Goal: Information Seeking & Learning: Learn about a topic

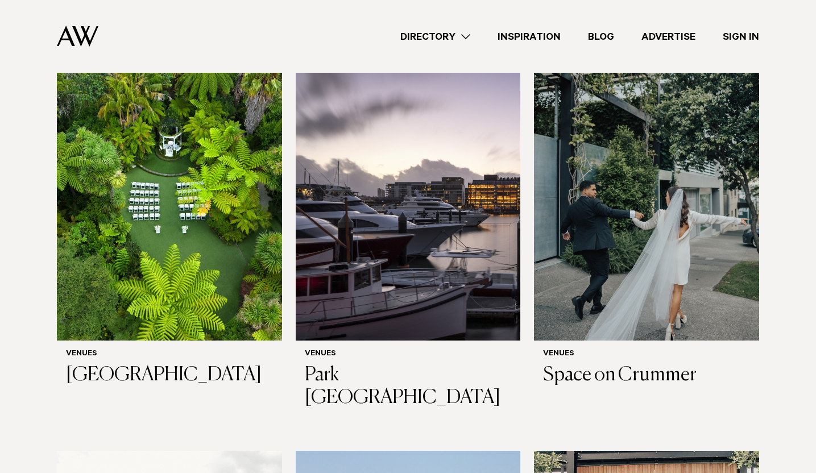
scroll to position [566, 0]
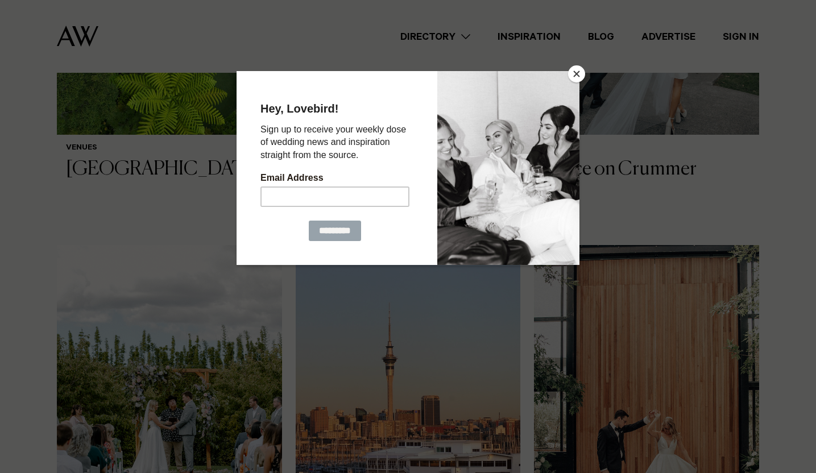
click at [583, 77] on button "Close" at bounding box center [576, 73] width 17 height 17
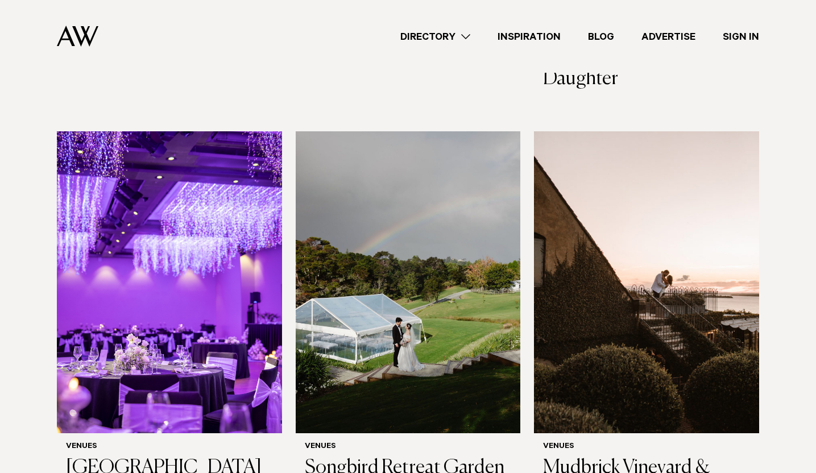
scroll to position [3592, 0]
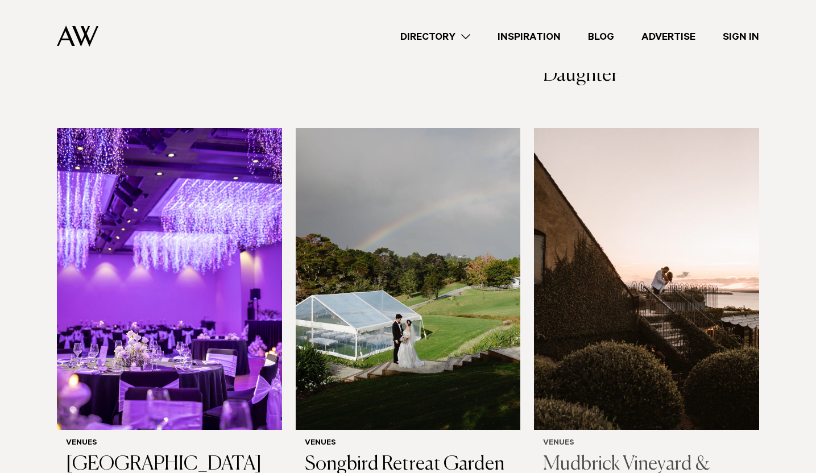
click at [661, 156] on img at bounding box center [646, 279] width 225 height 302
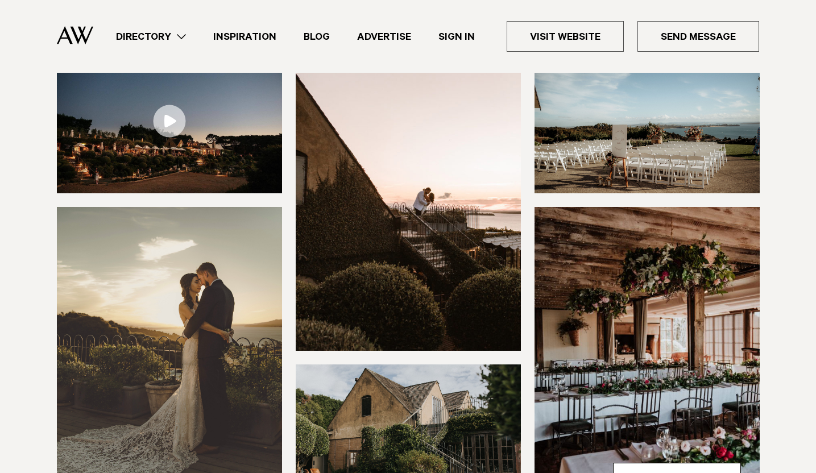
scroll to position [200, 0]
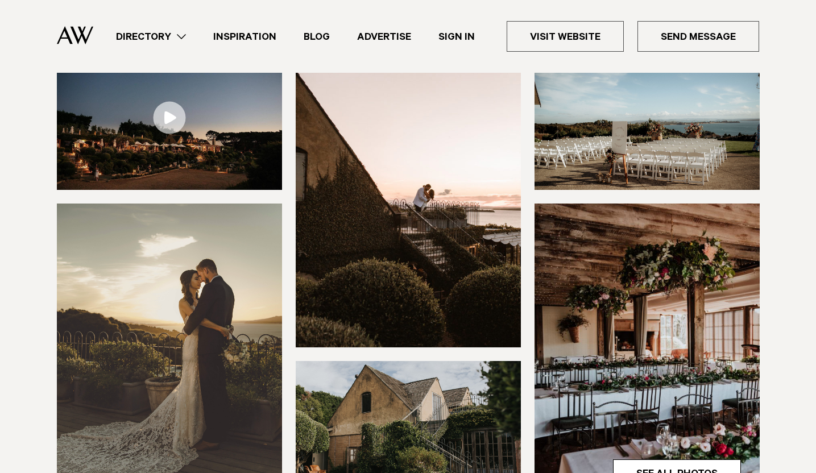
click at [187, 101] on img at bounding box center [169, 117] width 225 height 144
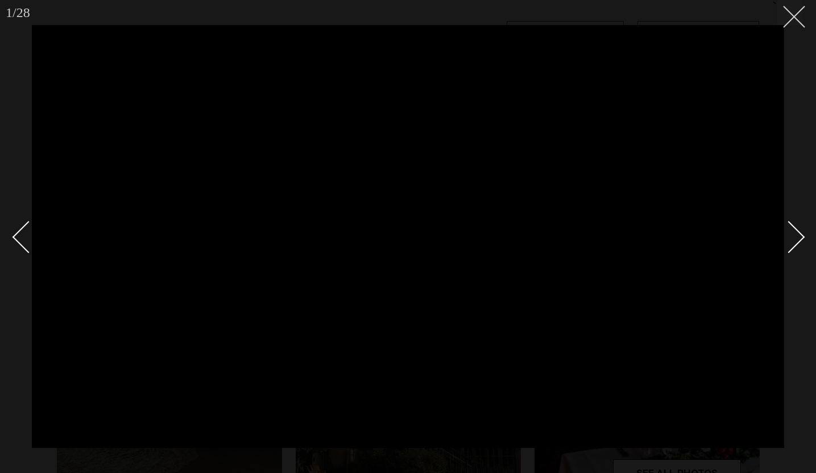
click at [798, 20] on line at bounding box center [793, 16] width 21 height 21
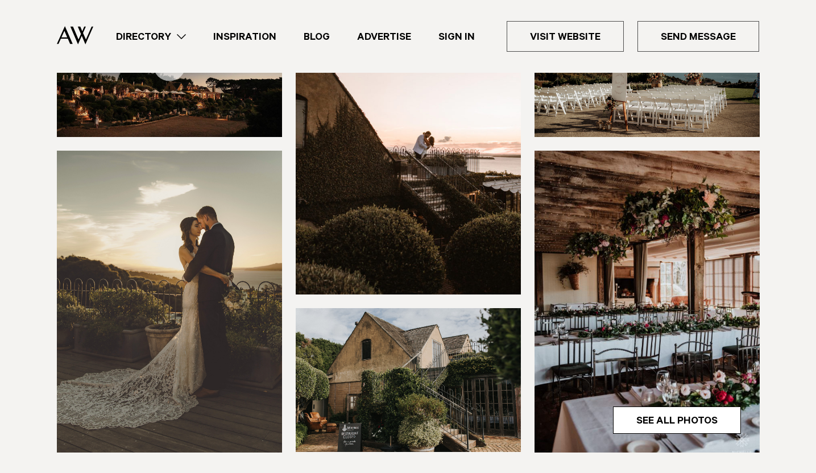
scroll to position [379, 0]
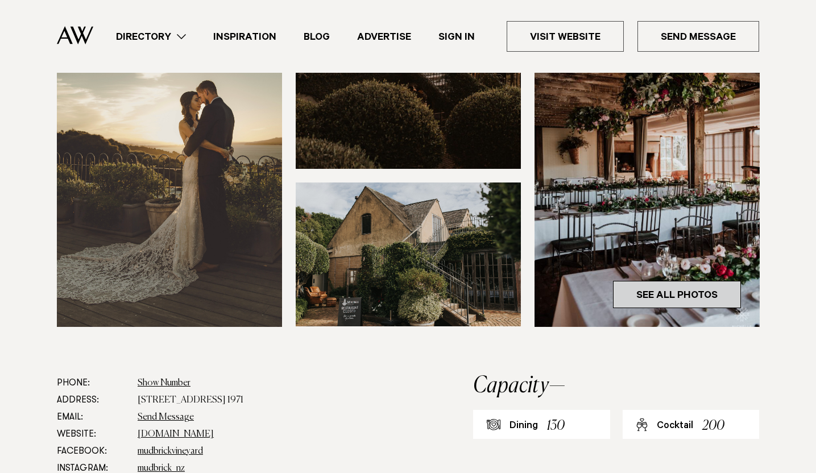
click at [699, 293] on link "See All Photos" at bounding box center [677, 294] width 128 height 27
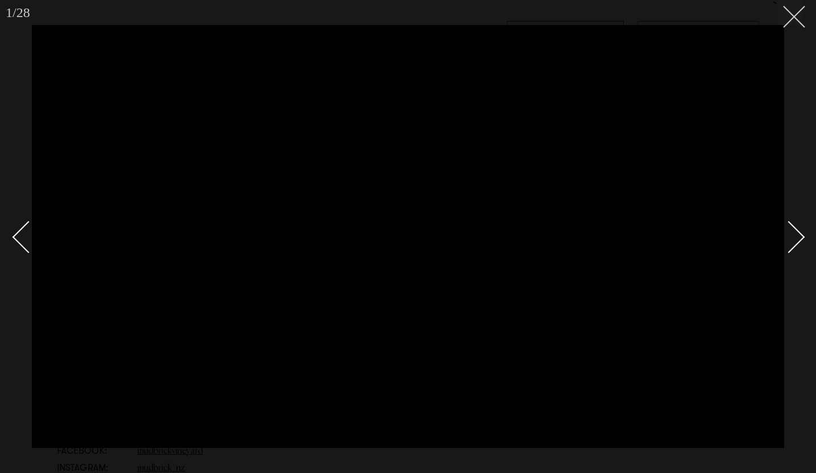
click at [789, 20] on button at bounding box center [789, 12] width 25 height 25
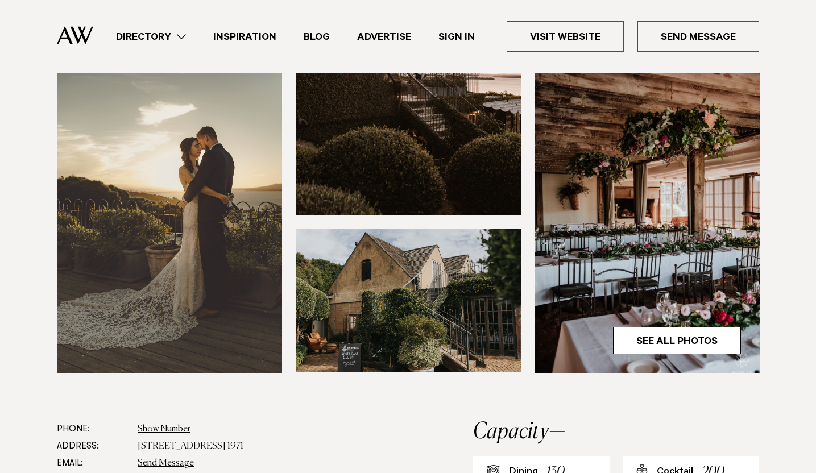
scroll to position [274, 0]
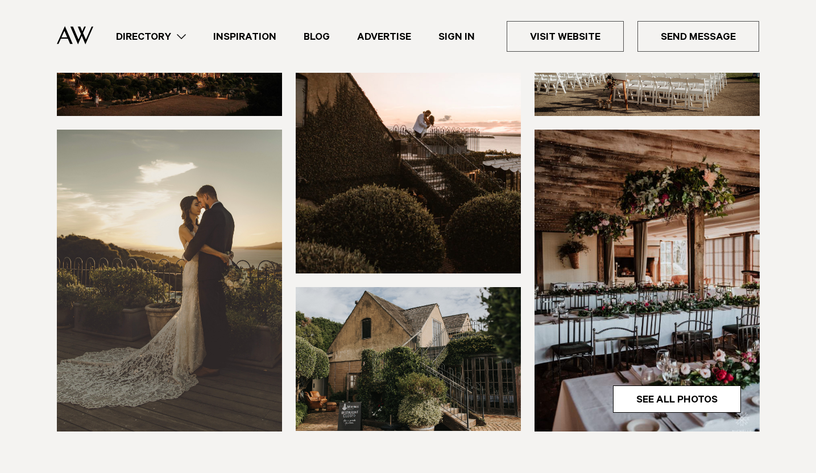
click at [703, 194] on img at bounding box center [646, 281] width 225 height 302
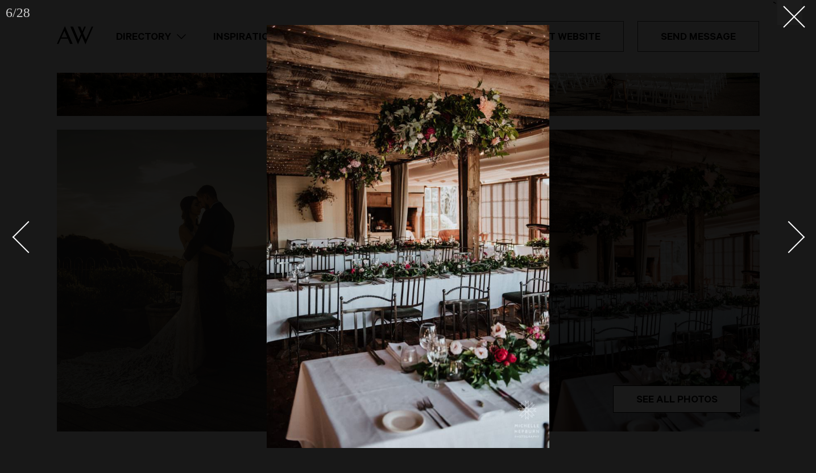
click at [795, 238] on div "Next slide" at bounding box center [789, 237] width 32 height 32
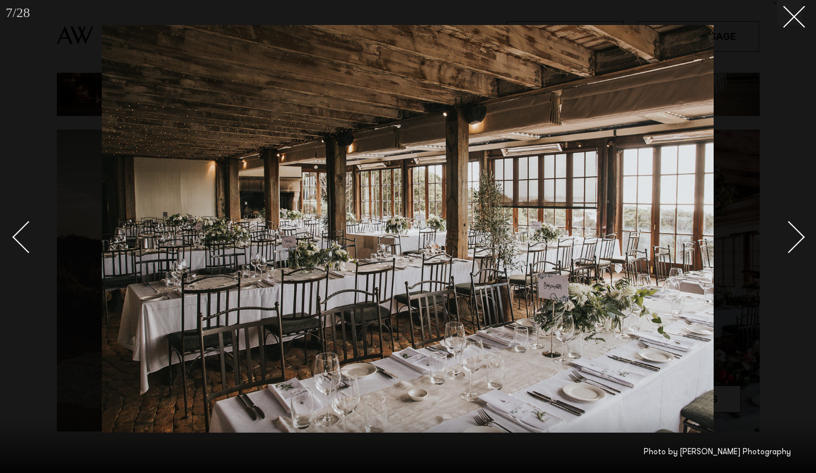
click at [795, 239] on div "Next slide" at bounding box center [789, 237] width 32 height 32
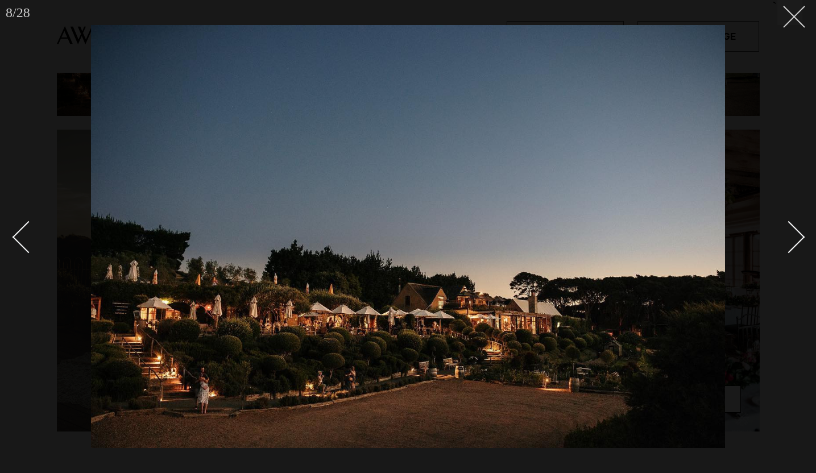
click at [800, 23] on button at bounding box center [789, 12] width 25 height 25
